Goal: Task Accomplishment & Management: Use online tool/utility

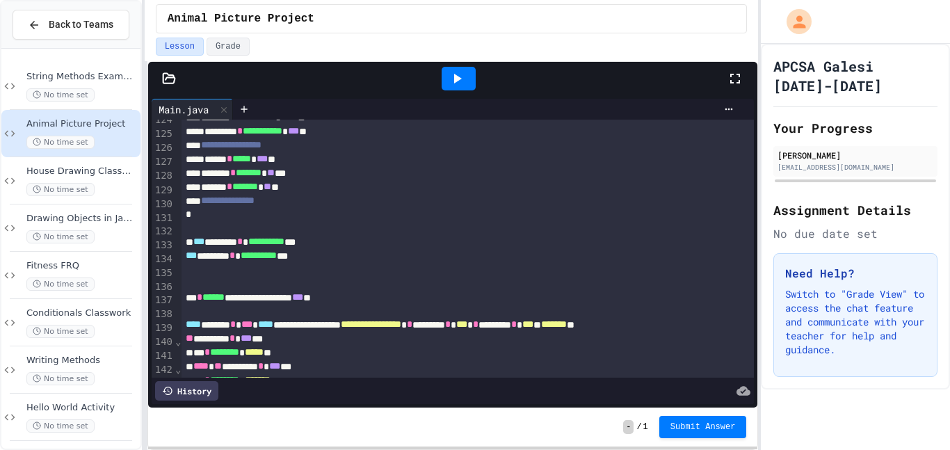
scroll to position [1727, 0]
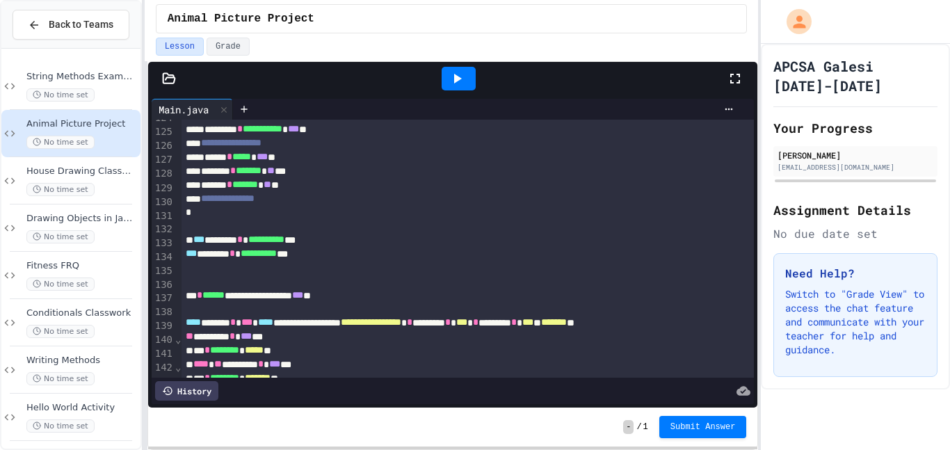
click at [384, 299] on div "**********" at bounding box center [468, 296] width 574 height 14
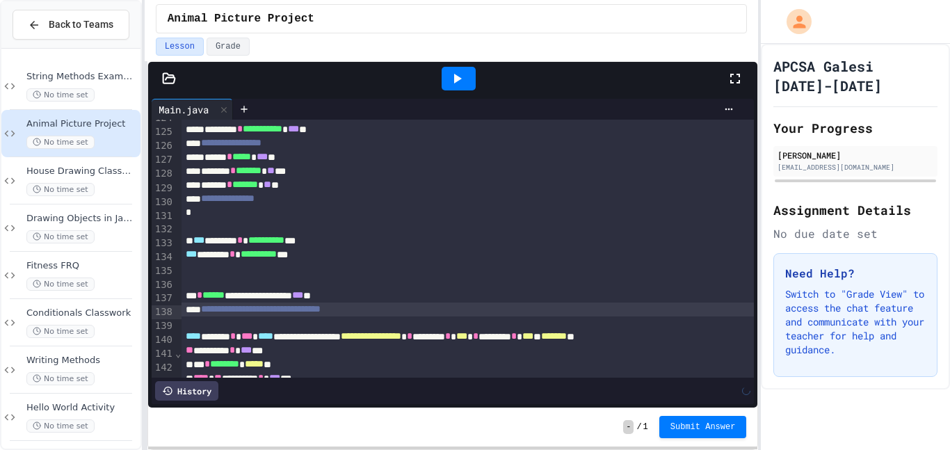
click at [186, 257] on span "***" at bounding box center [191, 254] width 11 height 10
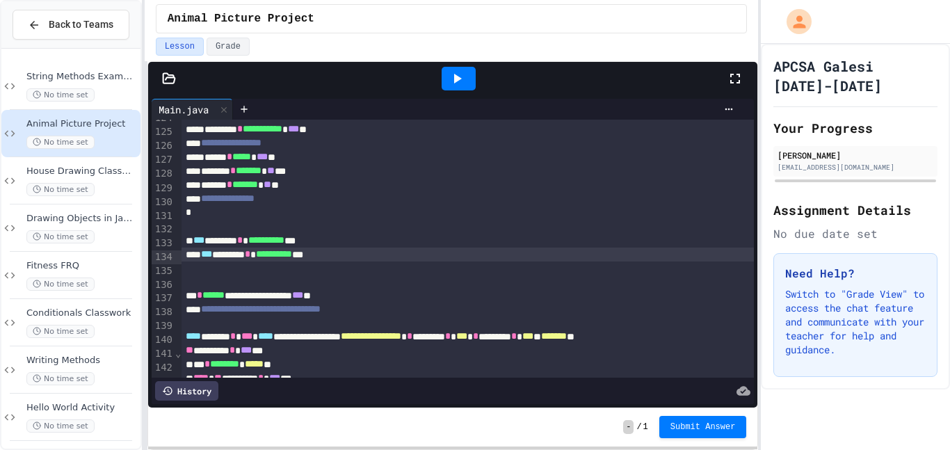
click at [183, 302] on div "**********" at bounding box center [468, 296] width 574 height 14
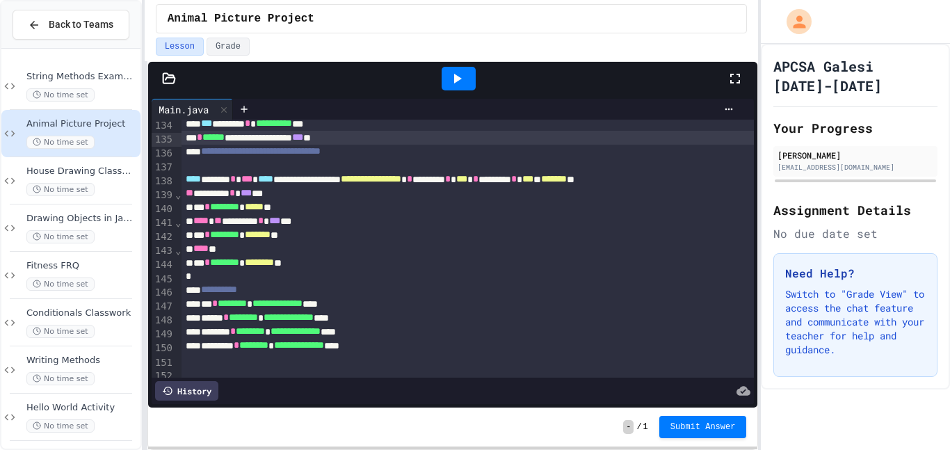
scroll to position [1857, 0]
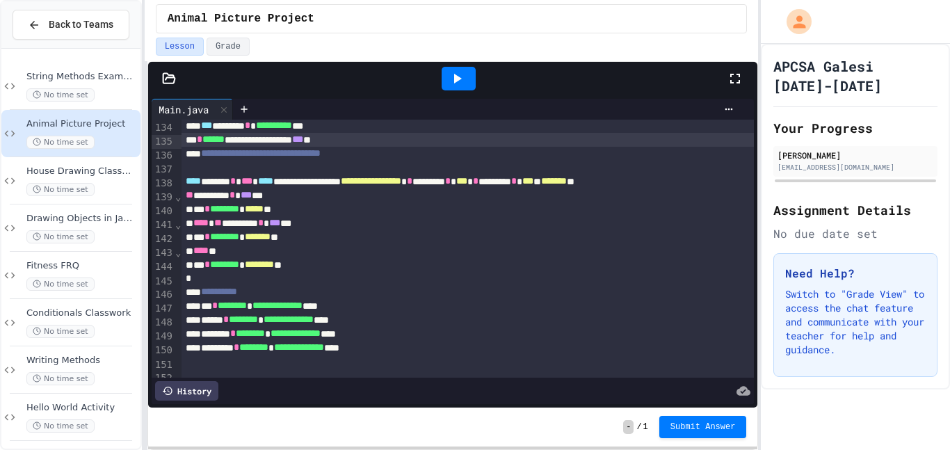
click at [322, 193] on div "** ******** * *** ***" at bounding box center [468, 195] width 574 height 14
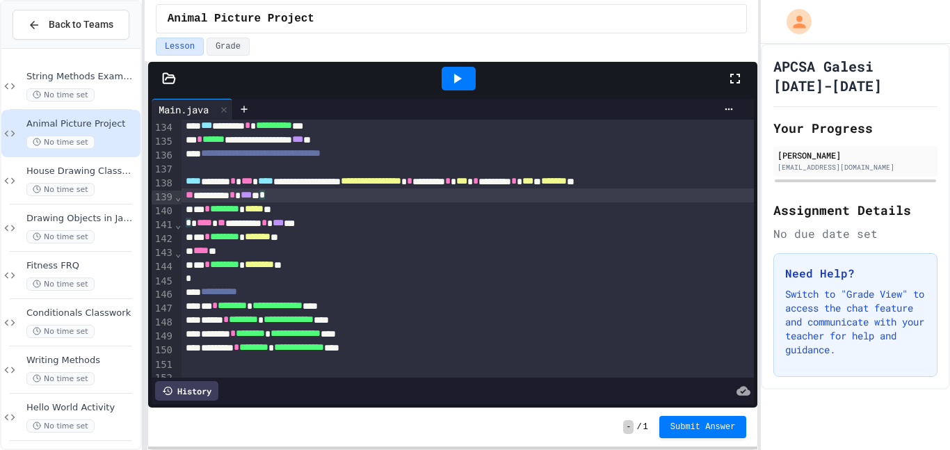
click at [751, 185] on div "**********" at bounding box center [468, 182] width 574 height 14
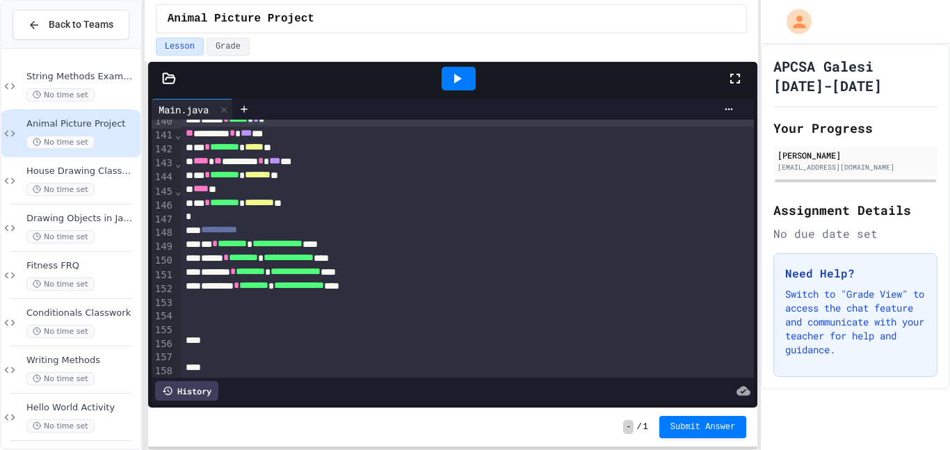
scroll to position [1879, 0]
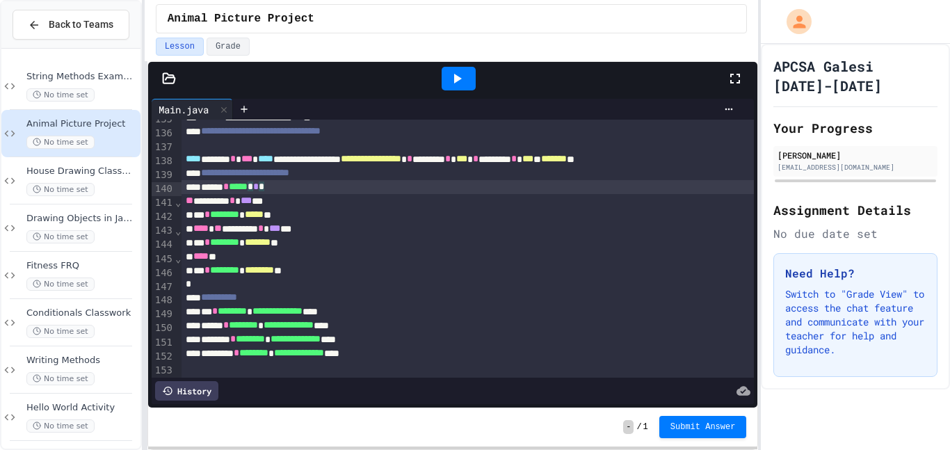
click at [321, 193] on div "****** * ***** * * *" at bounding box center [468, 187] width 574 height 14
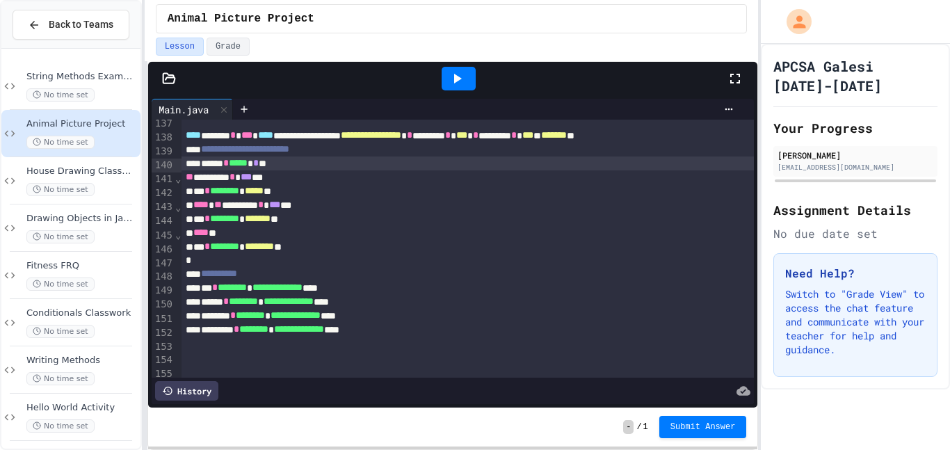
scroll to position [1902, 0]
click at [262, 280] on div "*********" at bounding box center [468, 275] width 574 height 14
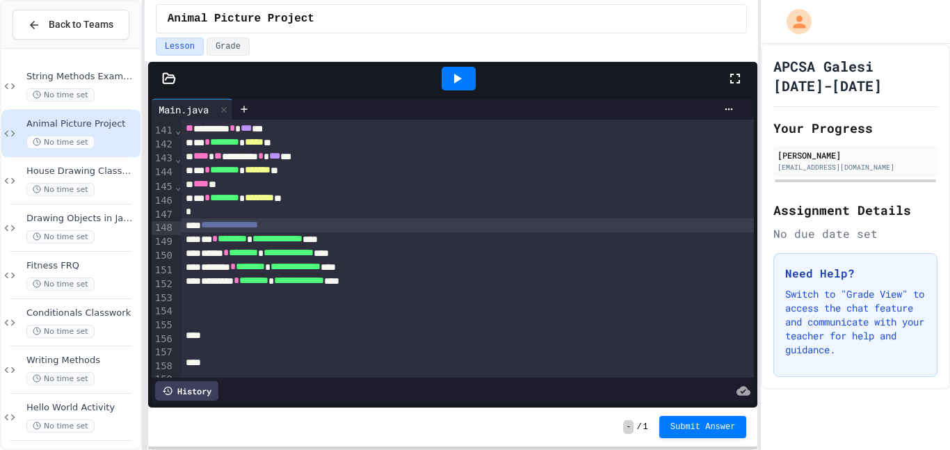
scroll to position [1944, 0]
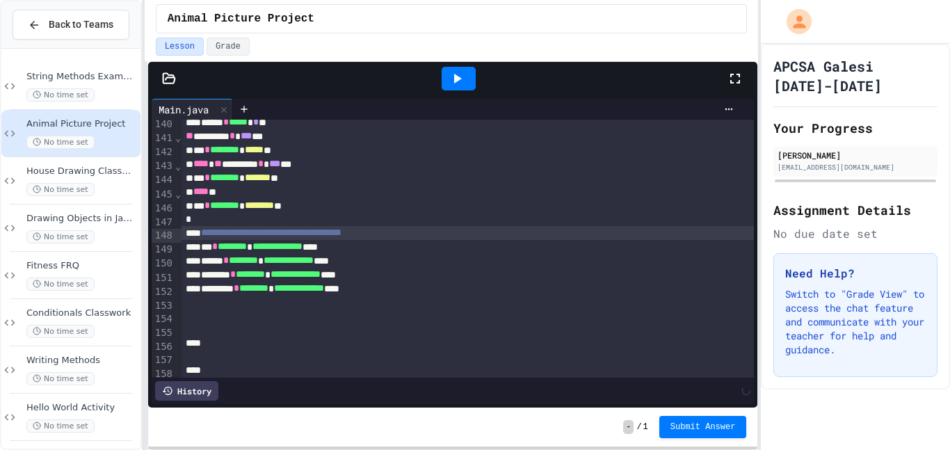
click at [453, 296] on div "**********" at bounding box center [468, 289] width 574 height 14
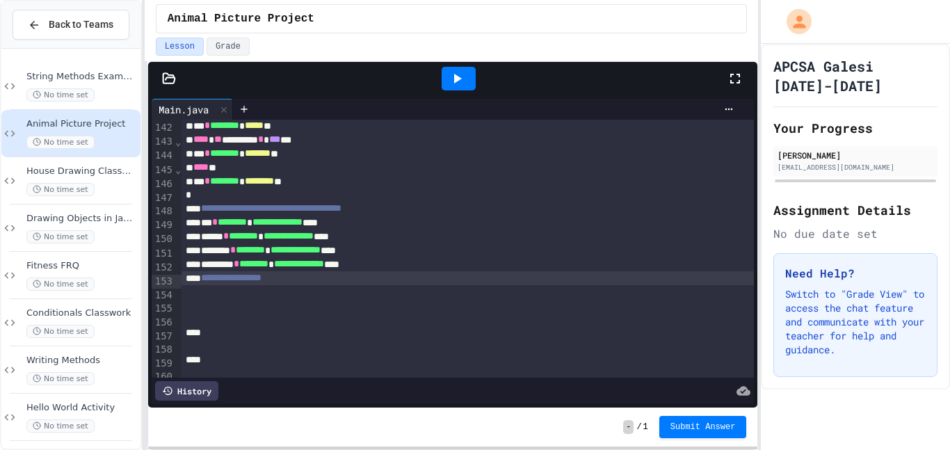
scroll to position [1970, 0]
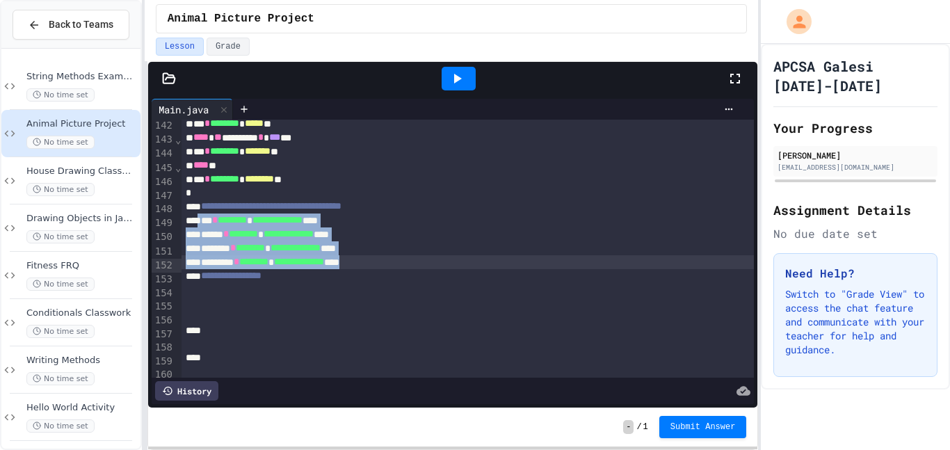
drag, startPoint x: 204, startPoint y: 223, endPoint x: 449, endPoint y: 268, distance: 249.5
copy div "**********"
click at [452, 71] on icon at bounding box center [457, 78] width 17 height 17
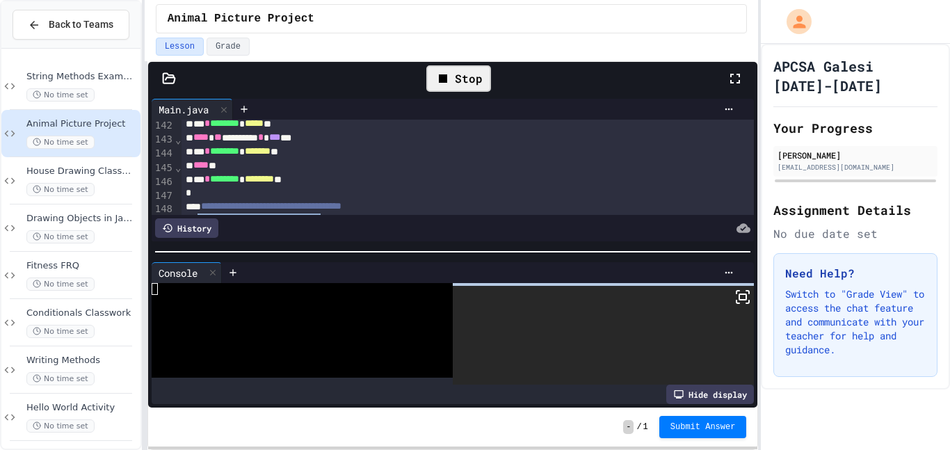
click at [737, 293] on icon at bounding box center [742, 297] width 17 height 17
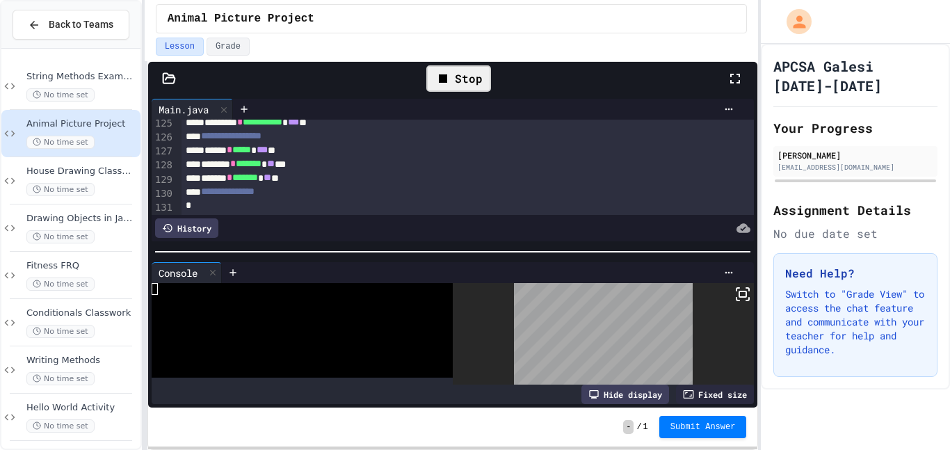
scroll to position [1734, 0]
click at [329, 180] on div "******* * ******* * ** **" at bounding box center [468, 180] width 574 height 14
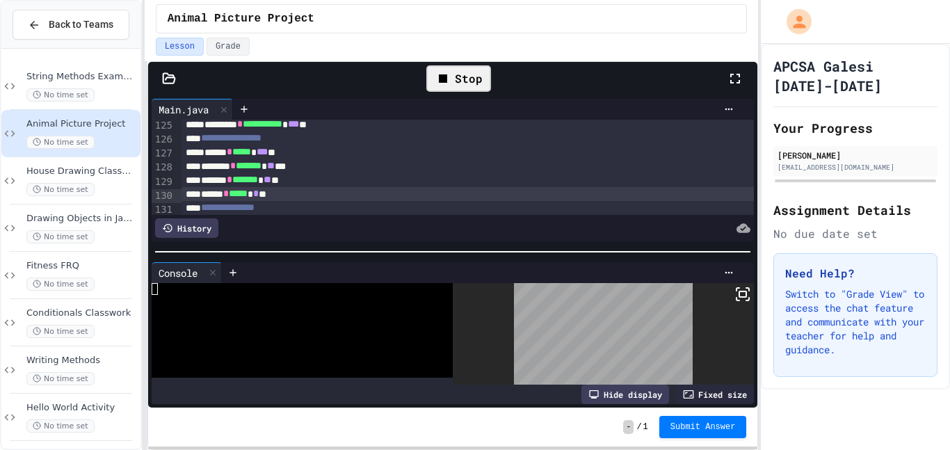
click at [478, 73] on div "Stop" at bounding box center [458, 78] width 65 height 26
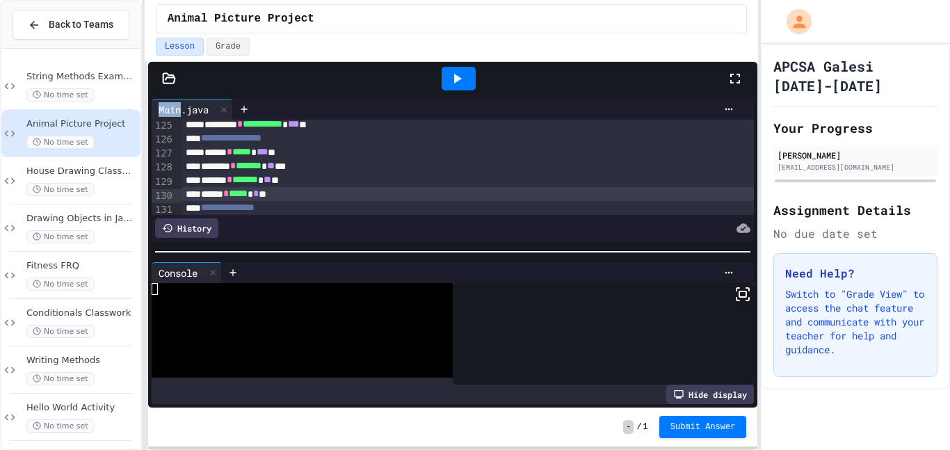
click at [478, 73] on div at bounding box center [459, 79] width 48 height 38
click at [465, 75] on div at bounding box center [459, 79] width 34 height 24
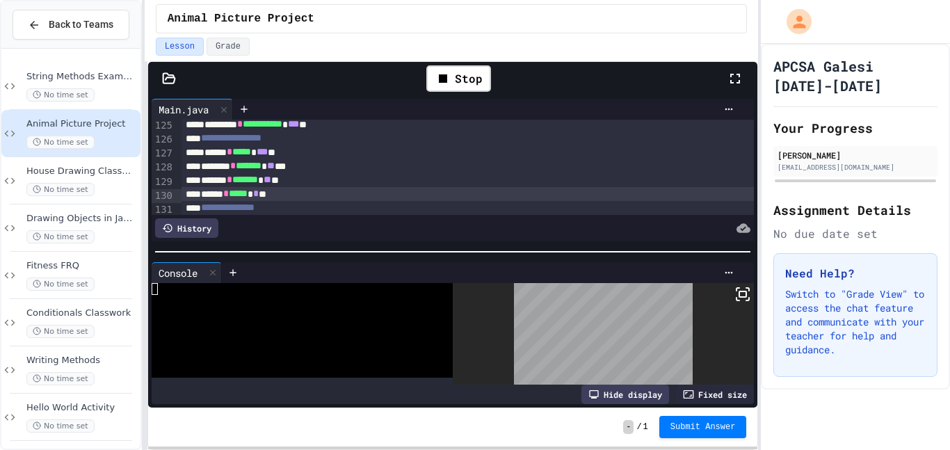
click at [743, 298] on icon at bounding box center [742, 294] width 17 height 17
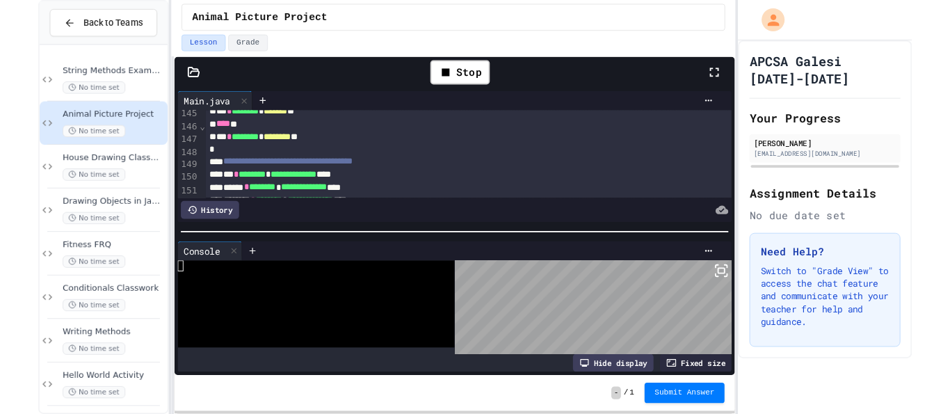
scroll to position [2001, 0]
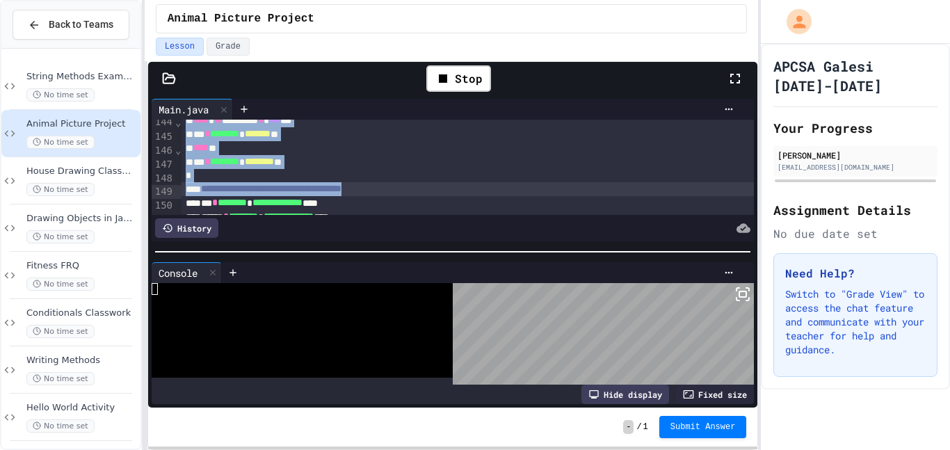
drag, startPoint x: 191, startPoint y: 148, endPoint x: 439, endPoint y: 193, distance: 252.2
copy div "**********"
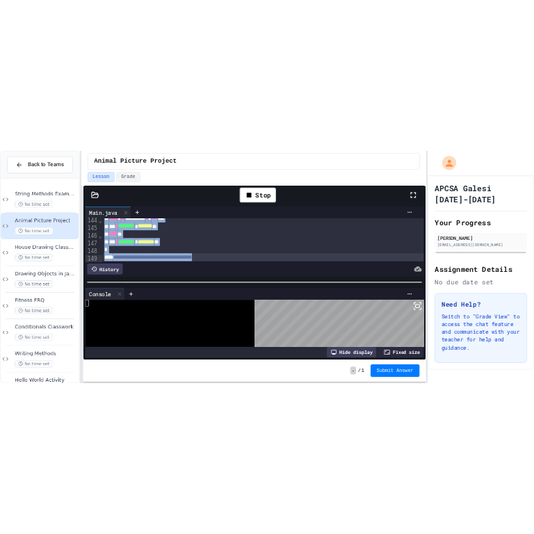
scroll to position [2002, 0]
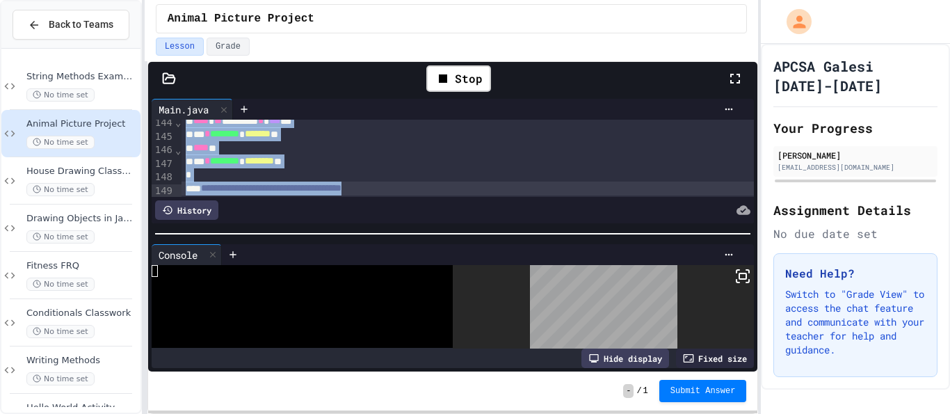
click at [743, 273] on rect at bounding box center [742, 276] width 7 height 6
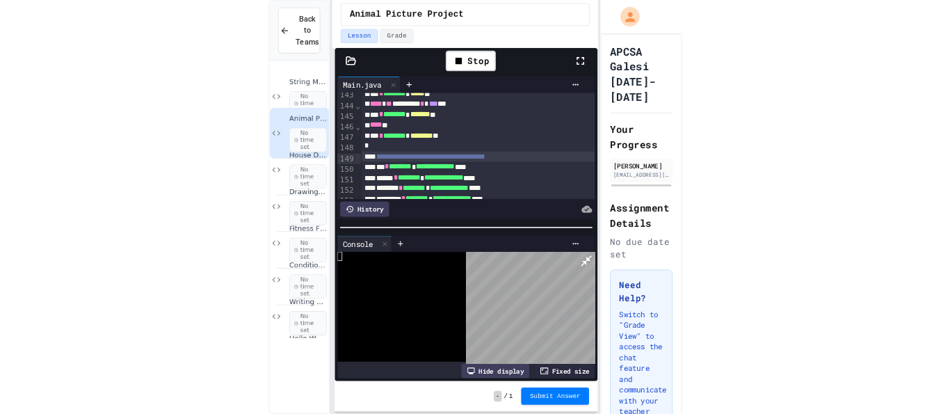
scroll to position [2016, 0]
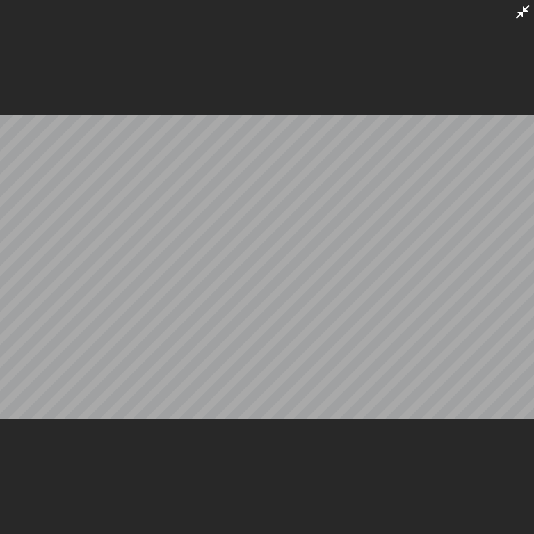
click at [523, 16] on icon at bounding box center [523, 11] width 17 height 17
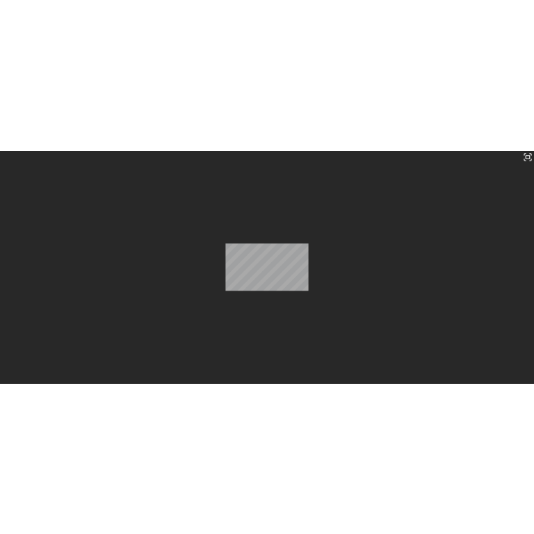
scroll to position [2002, 0]
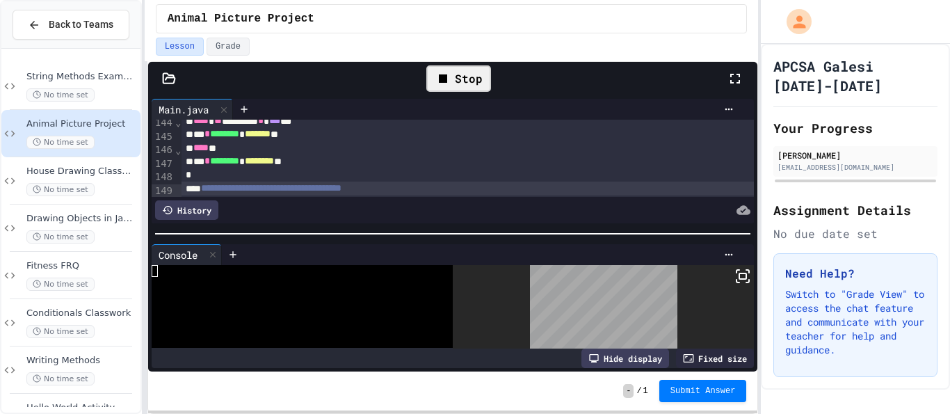
click at [466, 68] on div "Stop" at bounding box center [458, 78] width 65 height 26
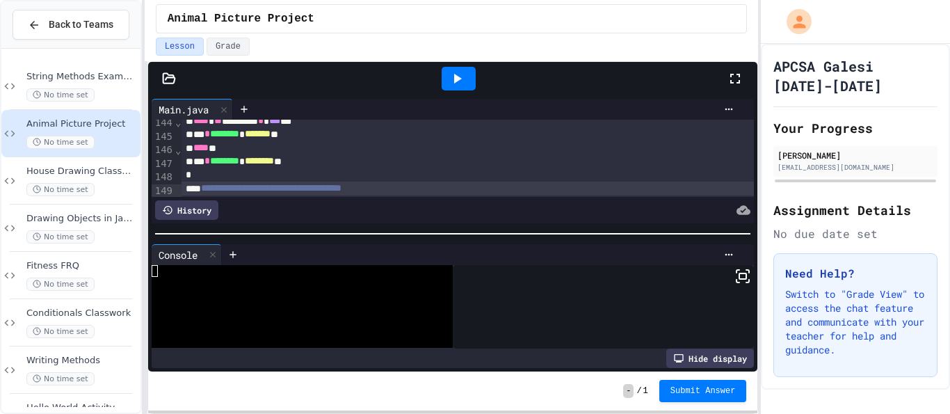
click at [460, 74] on icon at bounding box center [457, 78] width 17 height 17
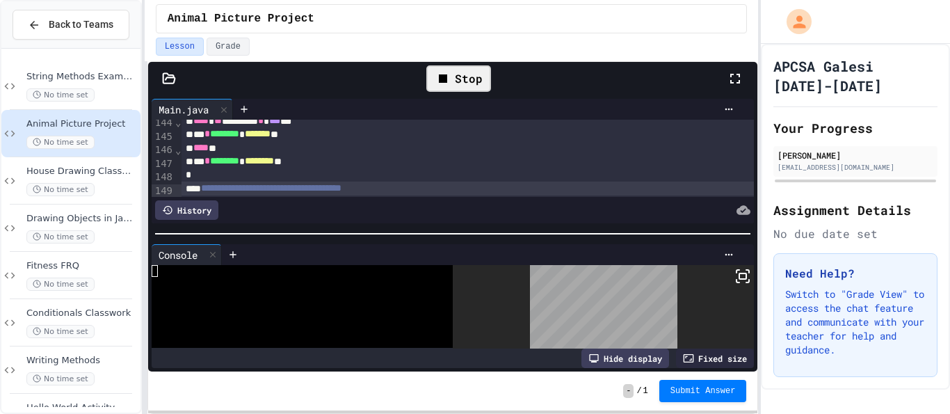
click at [744, 271] on icon at bounding box center [742, 276] width 17 height 17
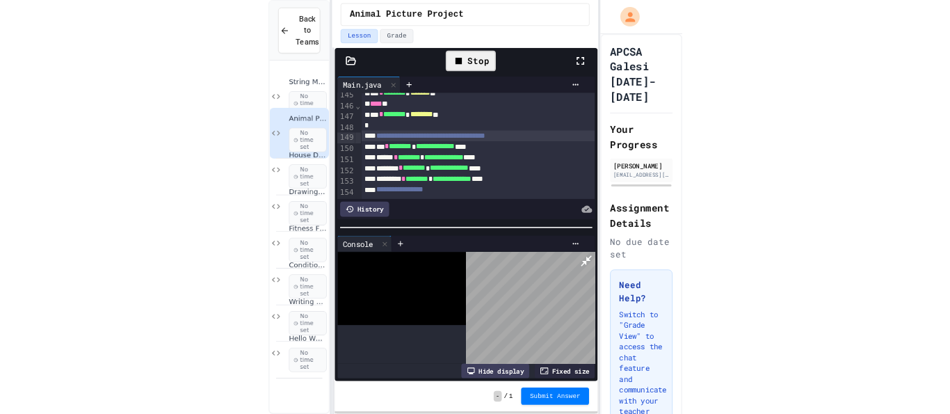
scroll to position [1999, 0]
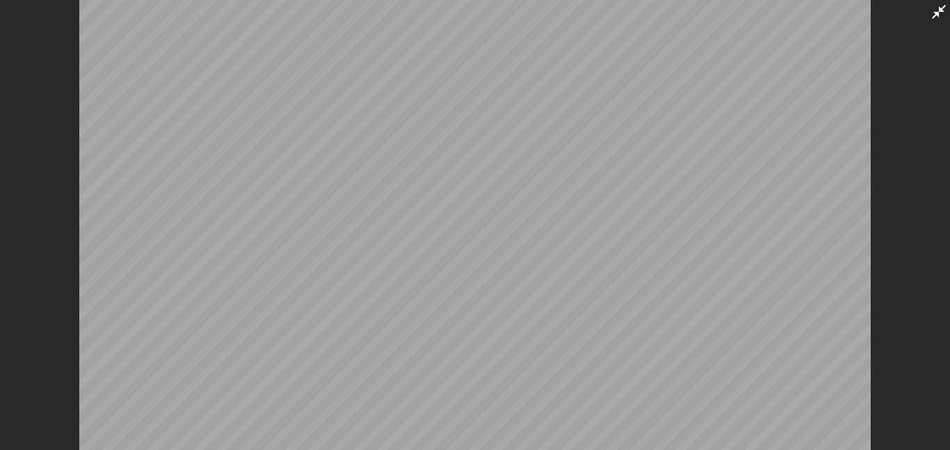
click at [943, 14] on icon at bounding box center [938, 11] width 17 height 17
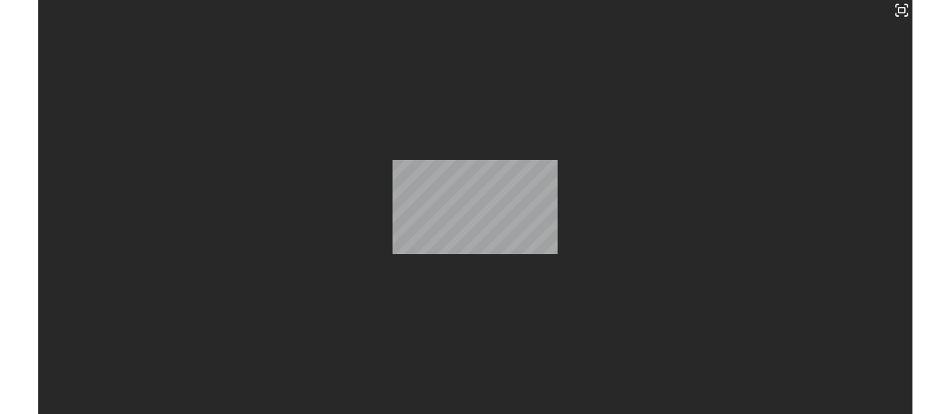
scroll to position [2000, 0]
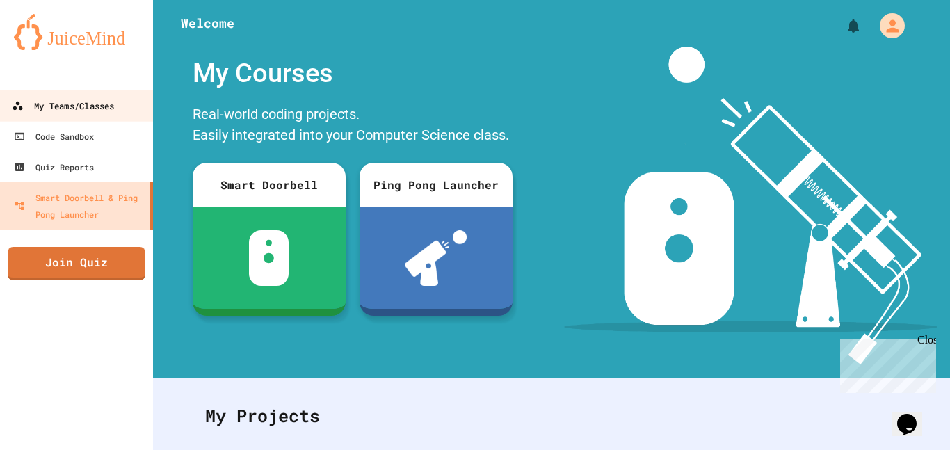
click at [145, 104] on link "My Teams/Classes" at bounding box center [77, 105] width 158 height 31
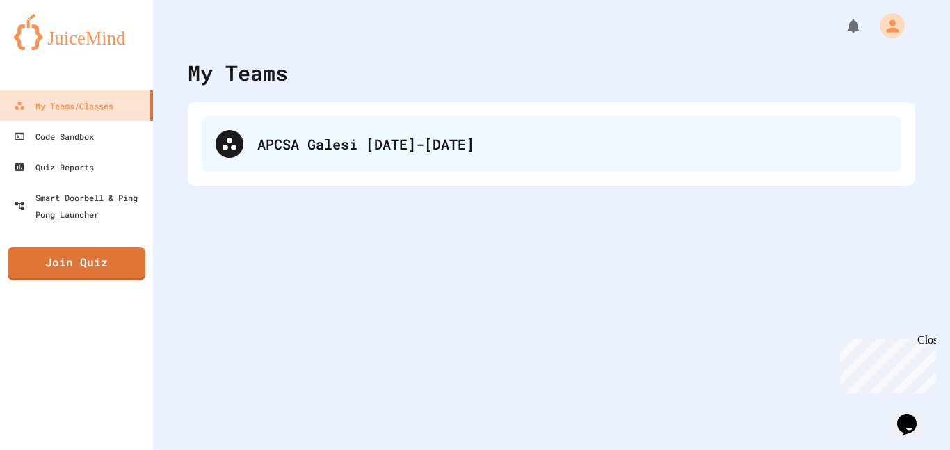
click at [266, 120] on div "APCSA Galesi [DATE]-[DATE]" at bounding box center [552, 144] width 700 height 56
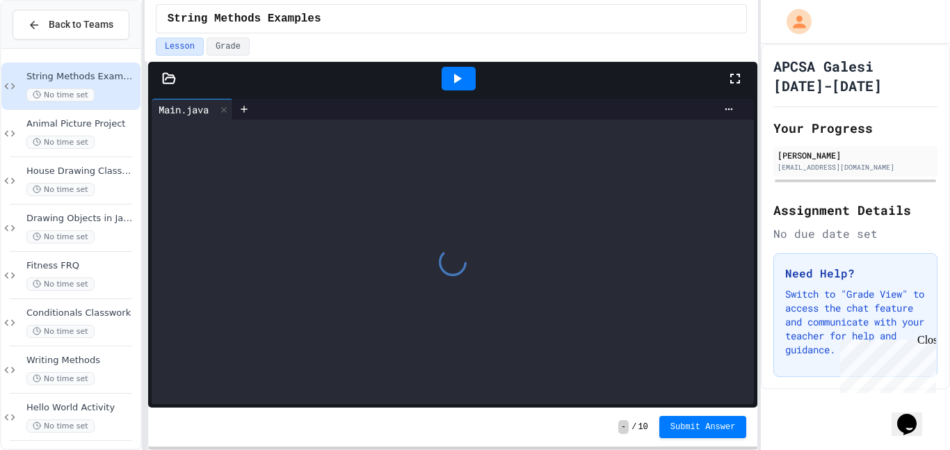
click at [102, 131] on div "Animal Picture Project No time set" at bounding box center [81, 133] width 111 height 31
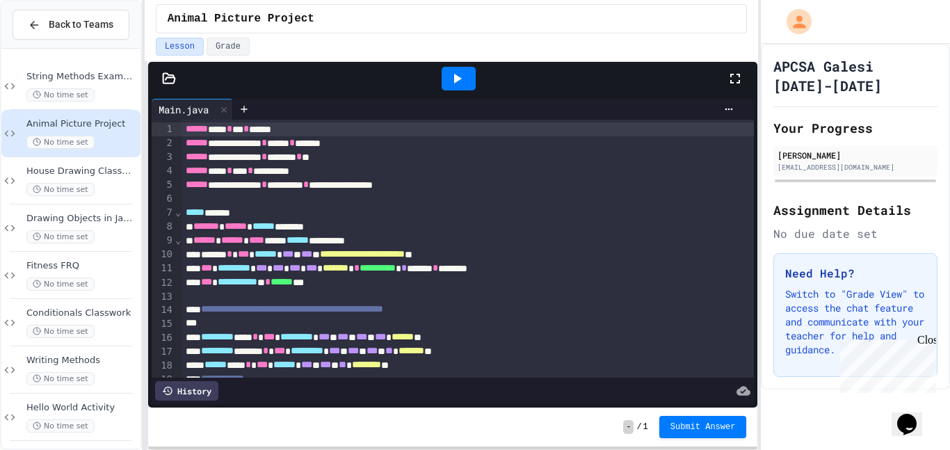
click at [458, 82] on icon at bounding box center [457, 78] width 17 height 17
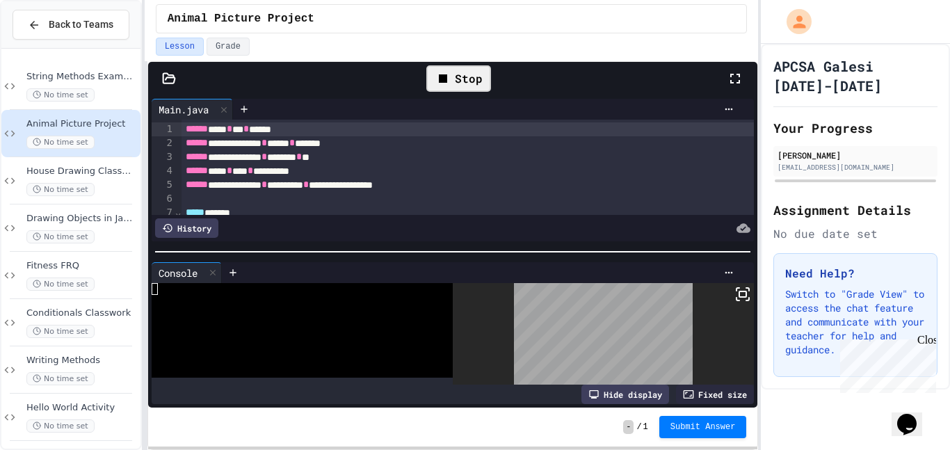
click at [458, 83] on div "Stop" at bounding box center [458, 78] width 65 height 26
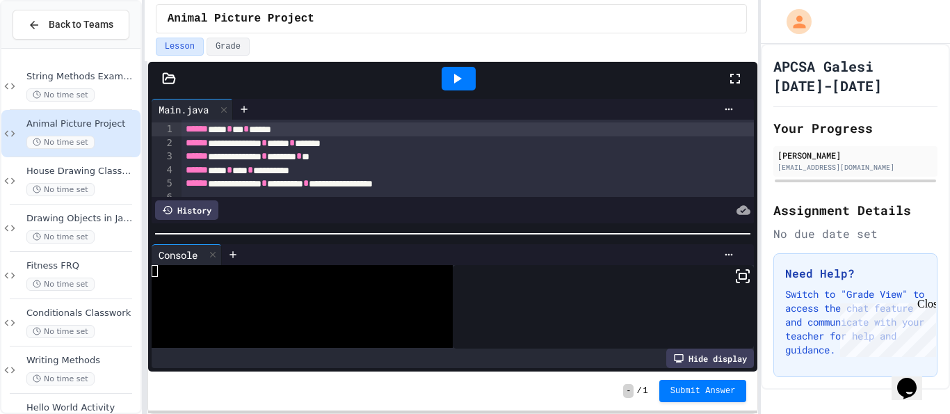
click at [458, 79] on icon at bounding box center [458, 79] width 8 height 10
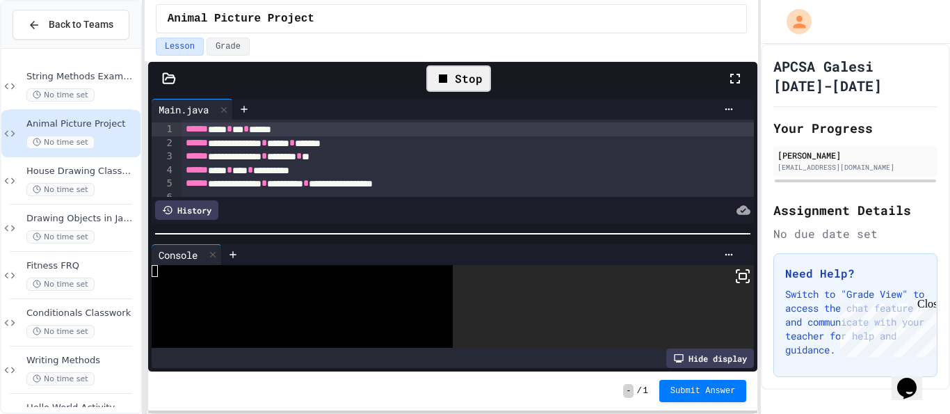
click at [735, 270] on icon at bounding box center [742, 276] width 17 height 17
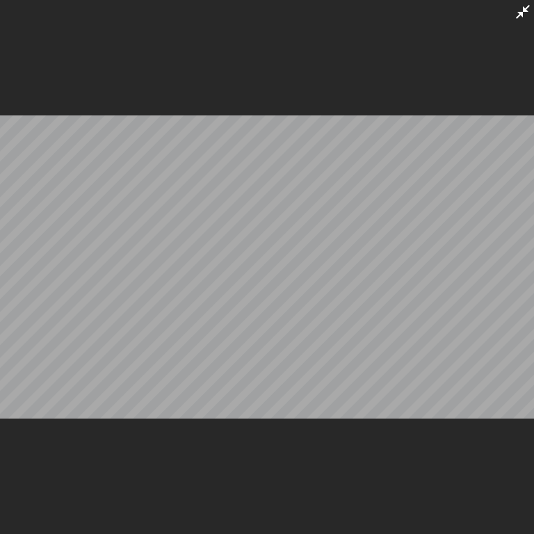
click at [525, 14] on icon at bounding box center [523, 11] width 17 height 17
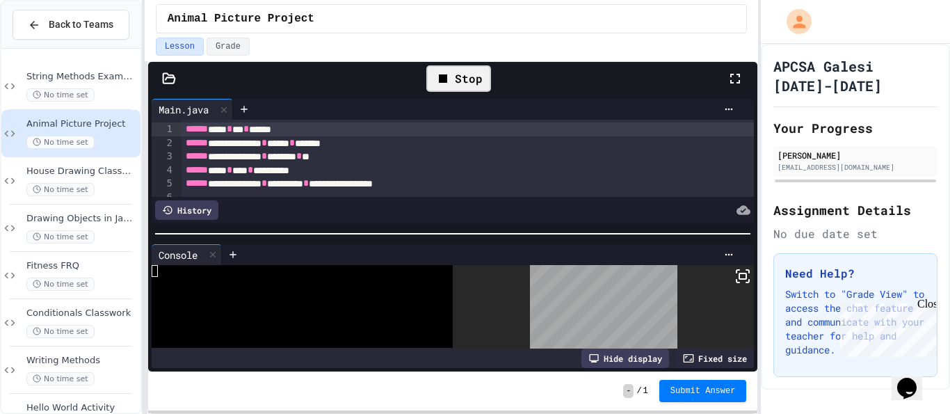
click at [443, 73] on icon at bounding box center [443, 78] width 17 height 17
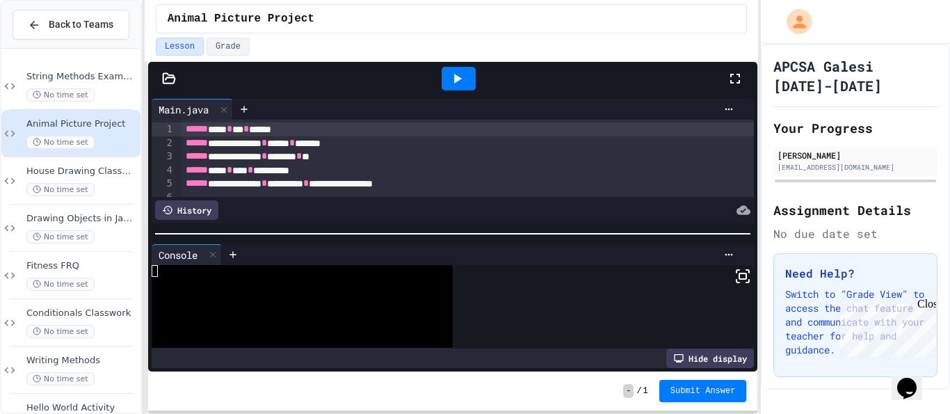
click at [453, 79] on icon at bounding box center [457, 78] width 17 height 17
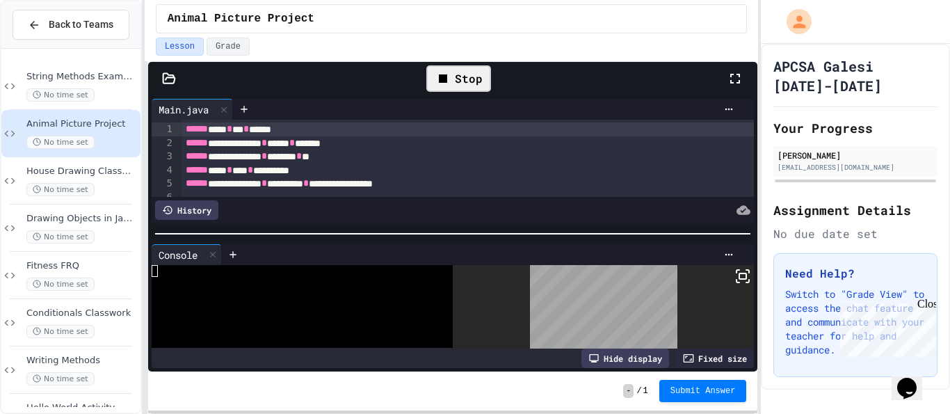
click at [745, 276] on rect at bounding box center [742, 276] width 7 height 6
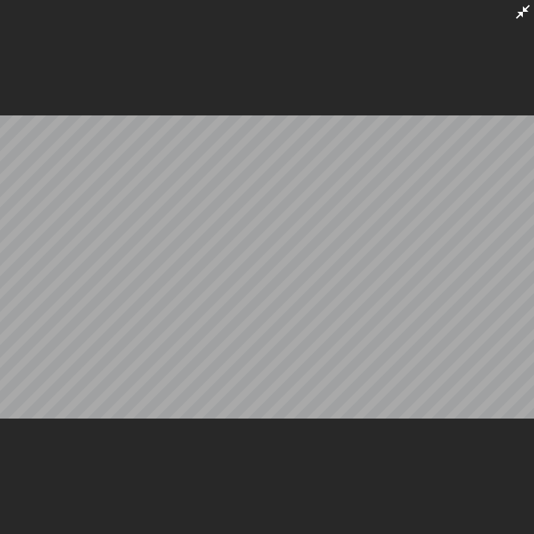
click at [526, 13] on icon at bounding box center [523, 11] width 17 height 17
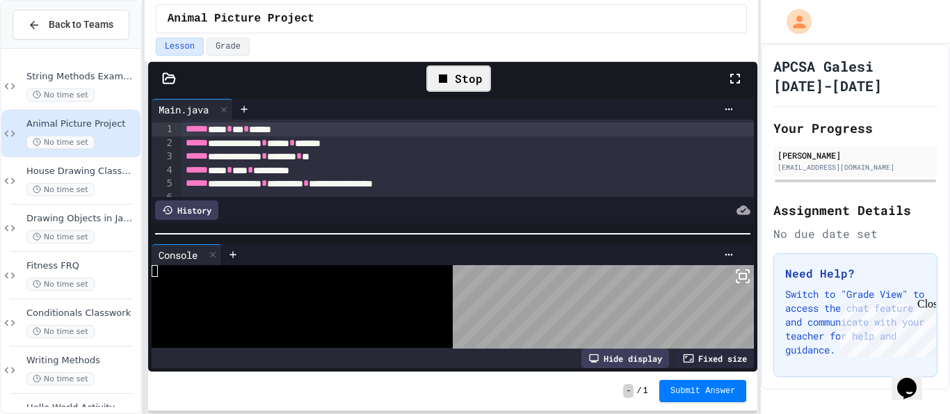
click at [457, 80] on div "Stop" at bounding box center [458, 78] width 65 height 26
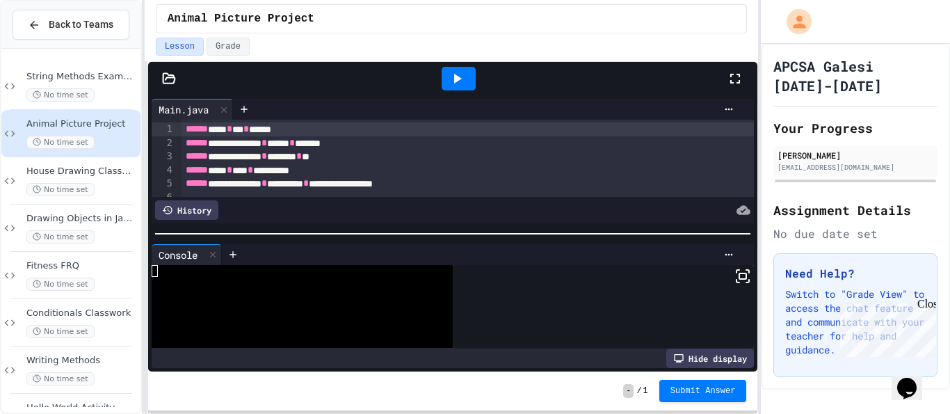
click at [457, 80] on icon at bounding box center [458, 79] width 8 height 10
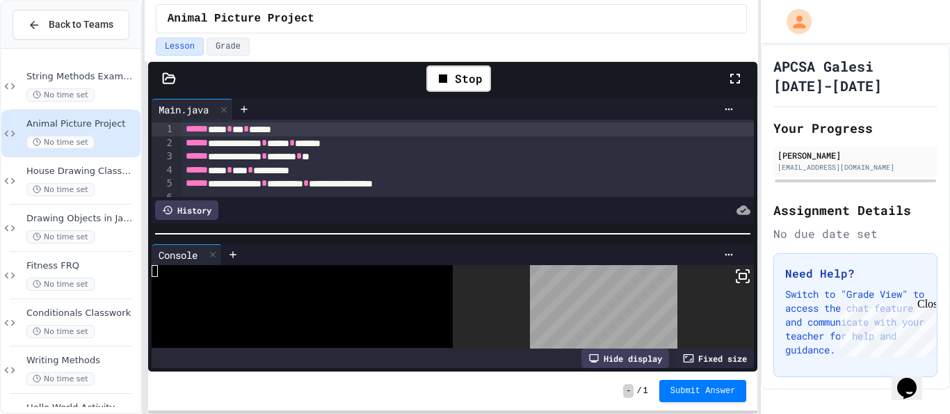
click at [742, 277] on rect at bounding box center [742, 276] width 7 height 6
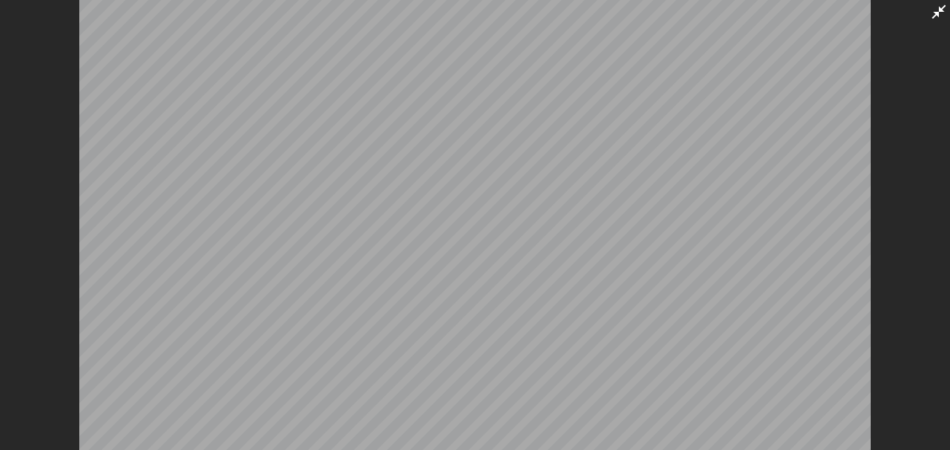
click at [941, 7] on icon at bounding box center [938, 11] width 17 height 17
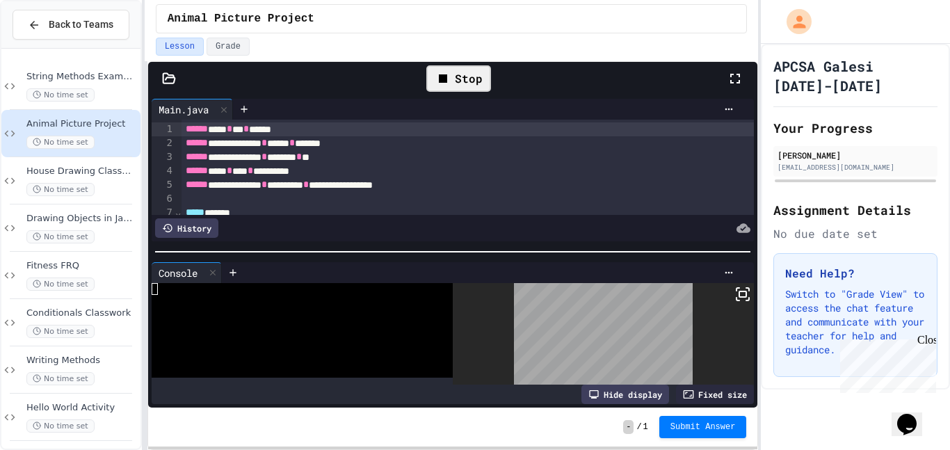
click at [446, 79] on icon at bounding box center [443, 78] width 8 height 8
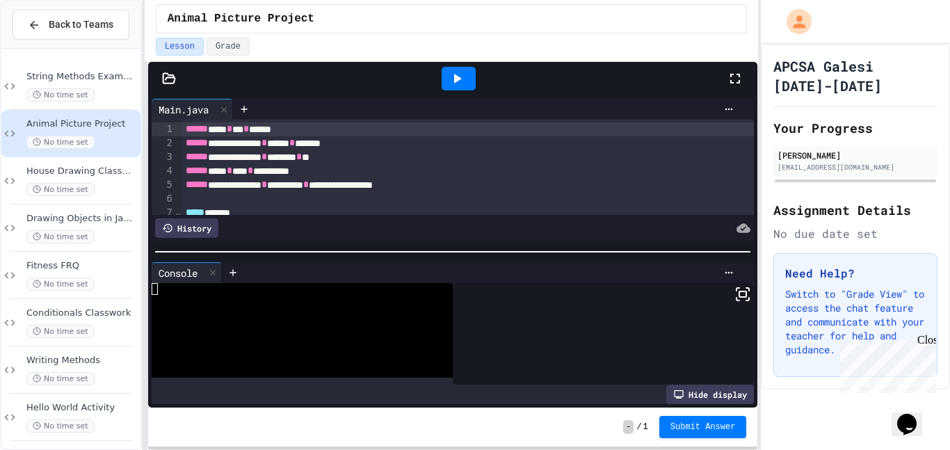
click at [453, 79] on icon at bounding box center [457, 78] width 17 height 17
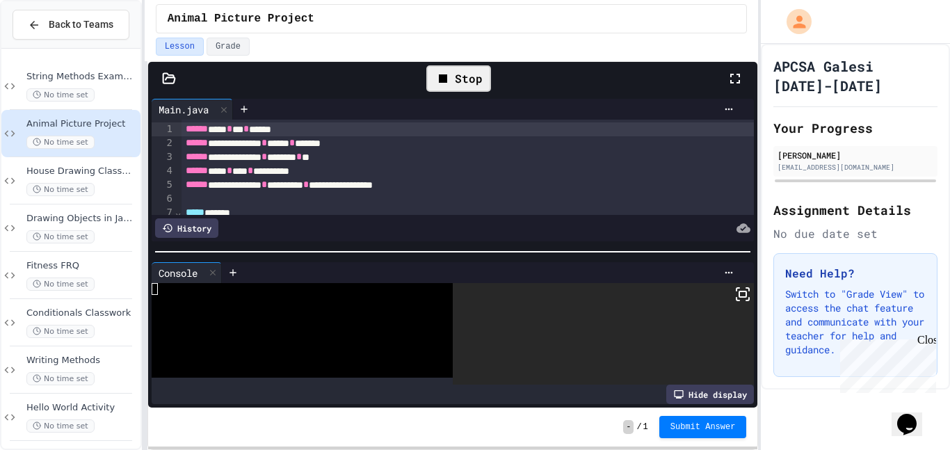
click at [741, 297] on rect at bounding box center [742, 294] width 7 height 6
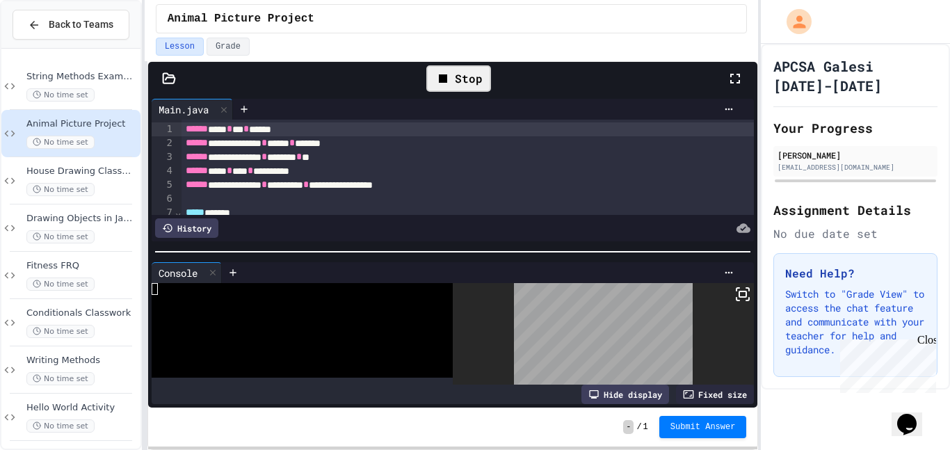
click at [456, 82] on div "Stop" at bounding box center [458, 78] width 65 height 26
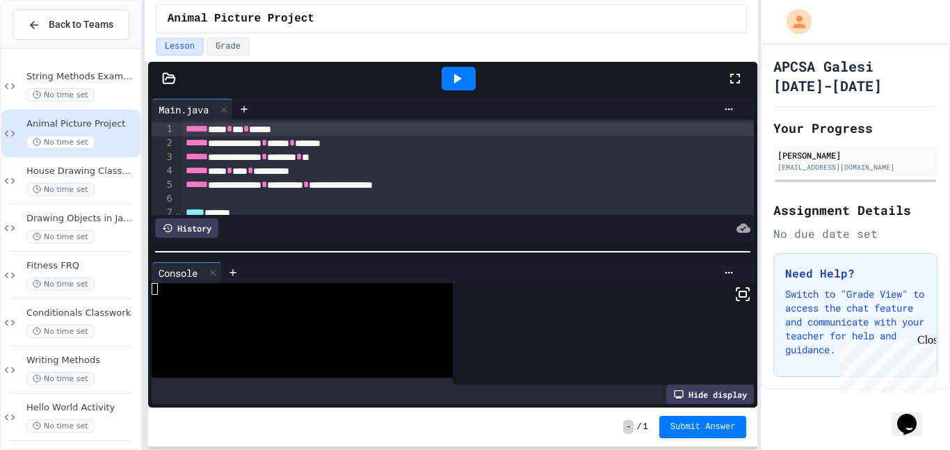
click at [457, 79] on icon at bounding box center [458, 79] width 8 height 10
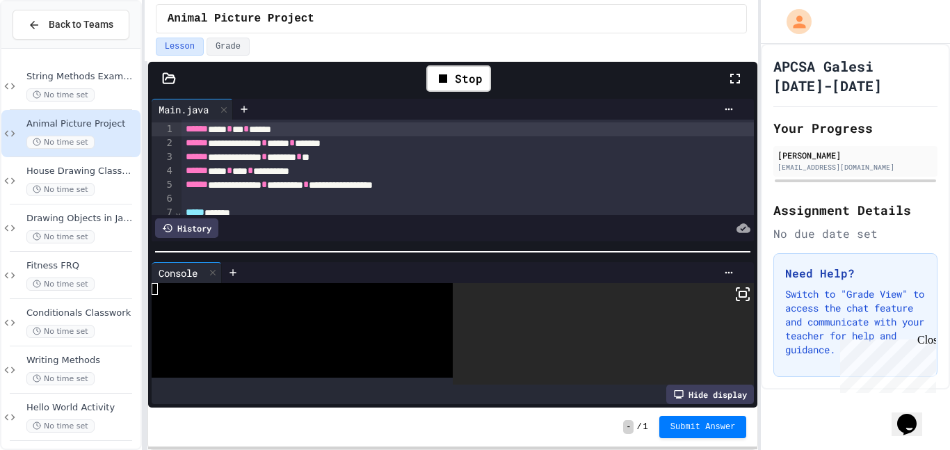
click at [741, 293] on rect at bounding box center [742, 294] width 7 height 6
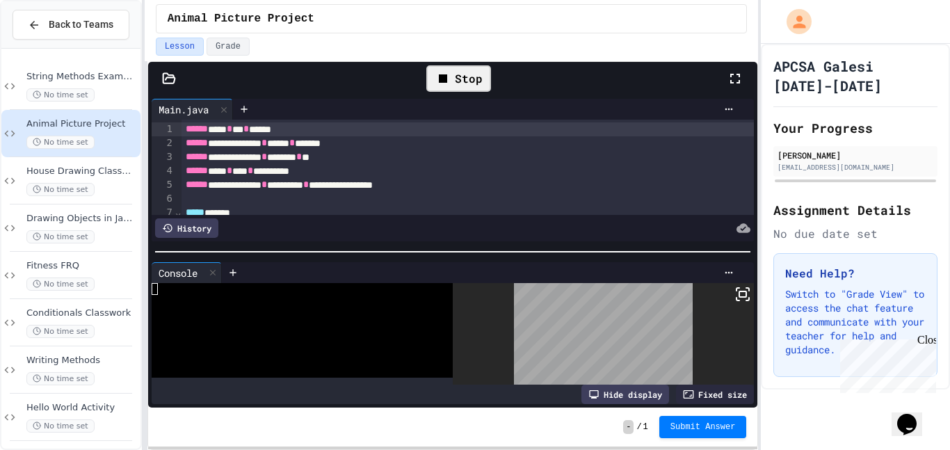
click at [449, 76] on icon at bounding box center [443, 78] width 17 height 17
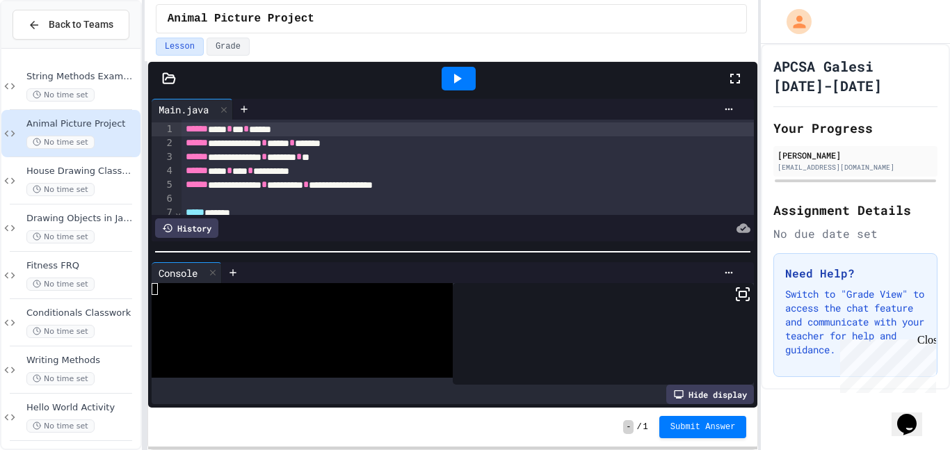
click at [742, 298] on icon at bounding box center [742, 294] width 17 height 17
